Goal: Task Accomplishment & Management: Manage account settings

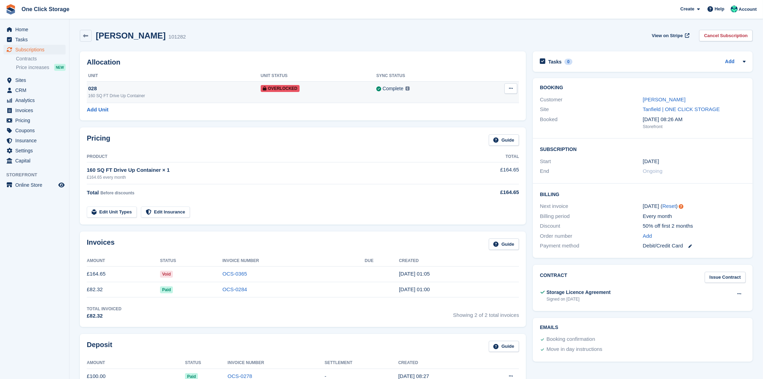
click at [273, 86] on span "Overlocked" at bounding box center [280, 88] width 39 height 7
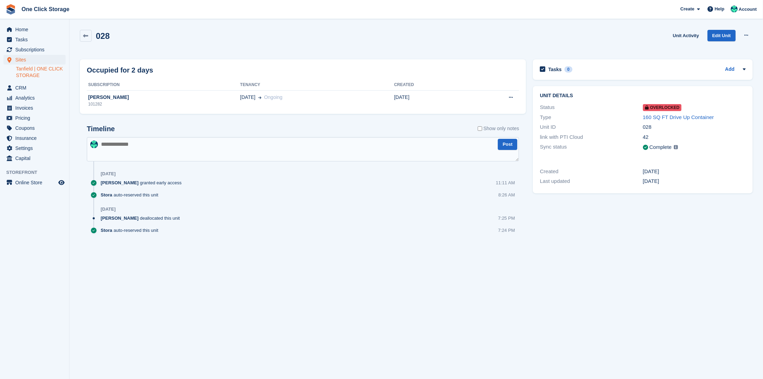
click at [661, 109] on span "Overlocked" at bounding box center [662, 107] width 39 height 7
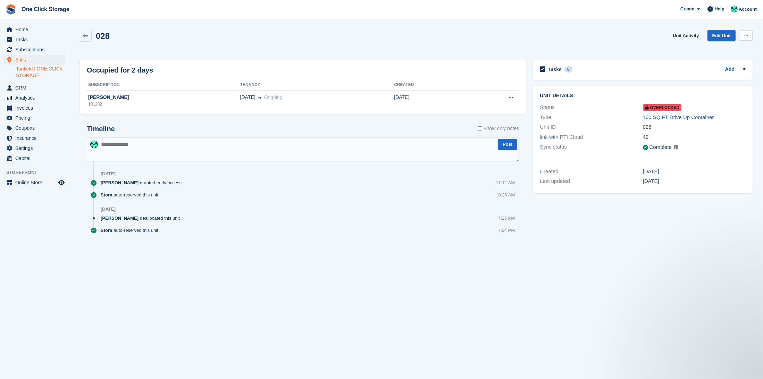
click at [746, 34] on icon at bounding box center [746, 35] width 4 height 5
click at [723, 51] on p "Remove Overlock" at bounding box center [719, 48] width 60 height 9
